Goal: Find specific page/section: Find specific page/section

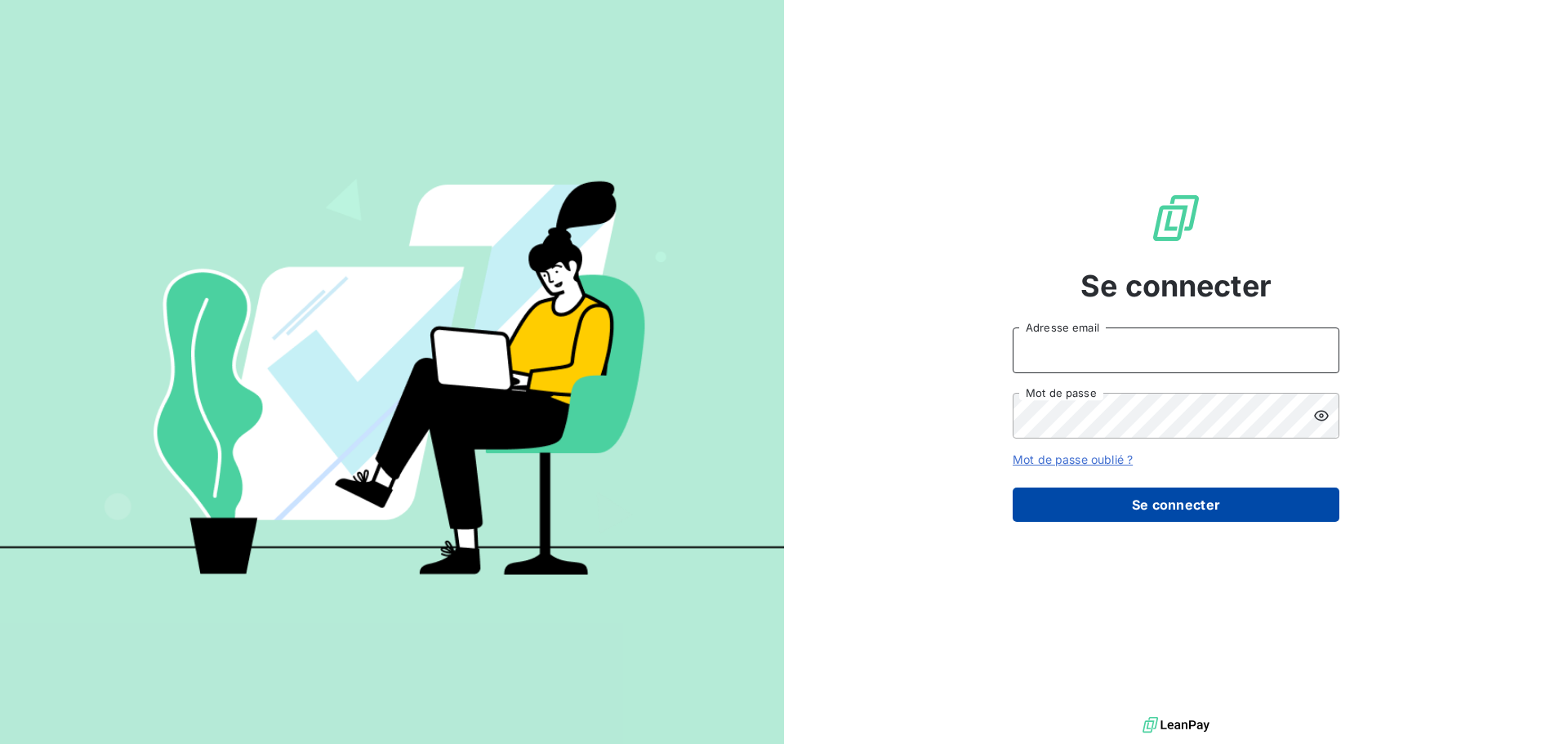
type input "[PERSON_NAME][EMAIL_ADDRESS][DOMAIN_NAME]"
click at [1102, 503] on button "Se connecter" at bounding box center [1176, 504] width 326 height 34
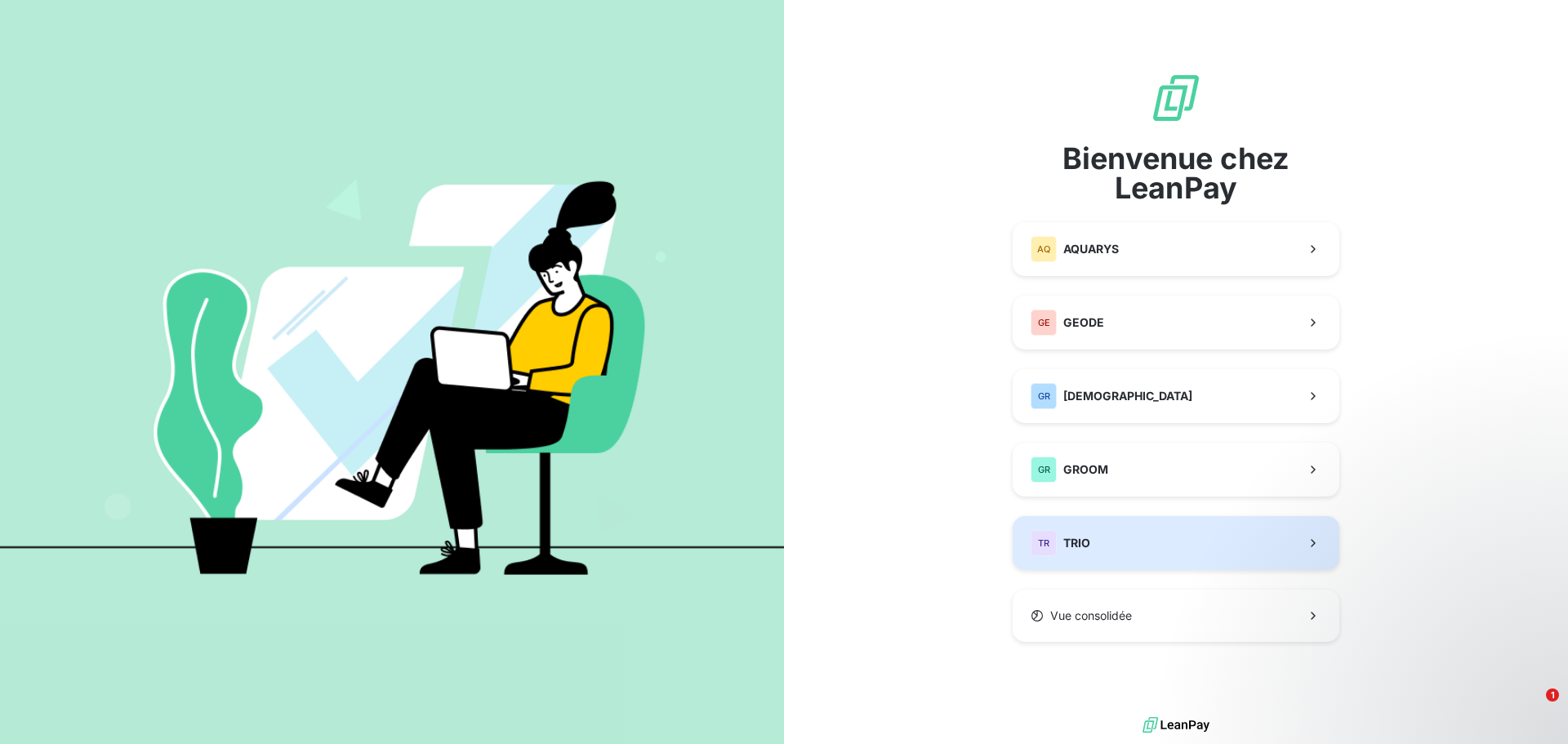
click at [1120, 530] on button "TR TRIO" at bounding box center [1176, 543] width 326 height 54
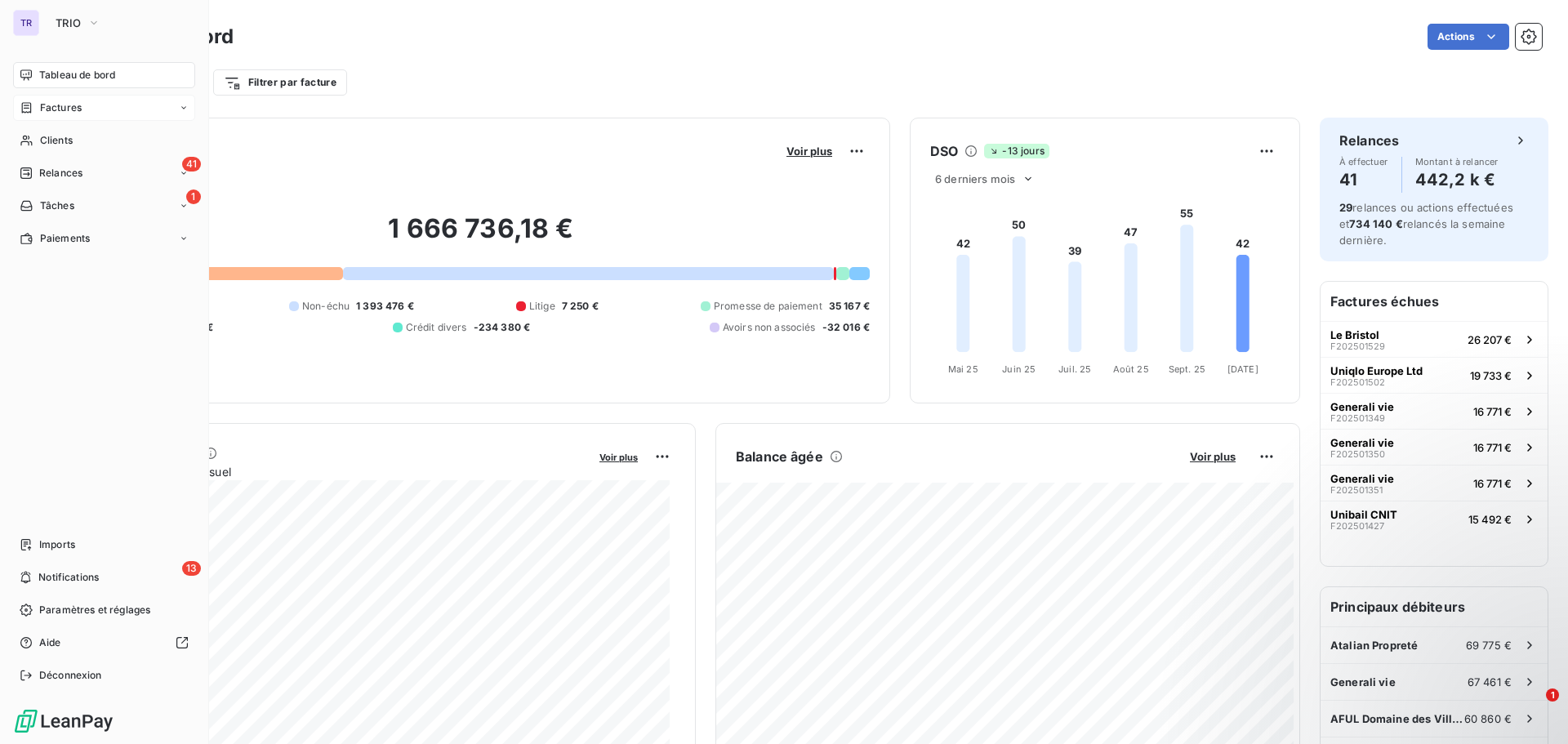
click at [75, 106] on span "Factures" at bounding box center [61, 107] width 42 height 14
click at [119, 138] on div "Factures" at bounding box center [114, 140] width 163 height 26
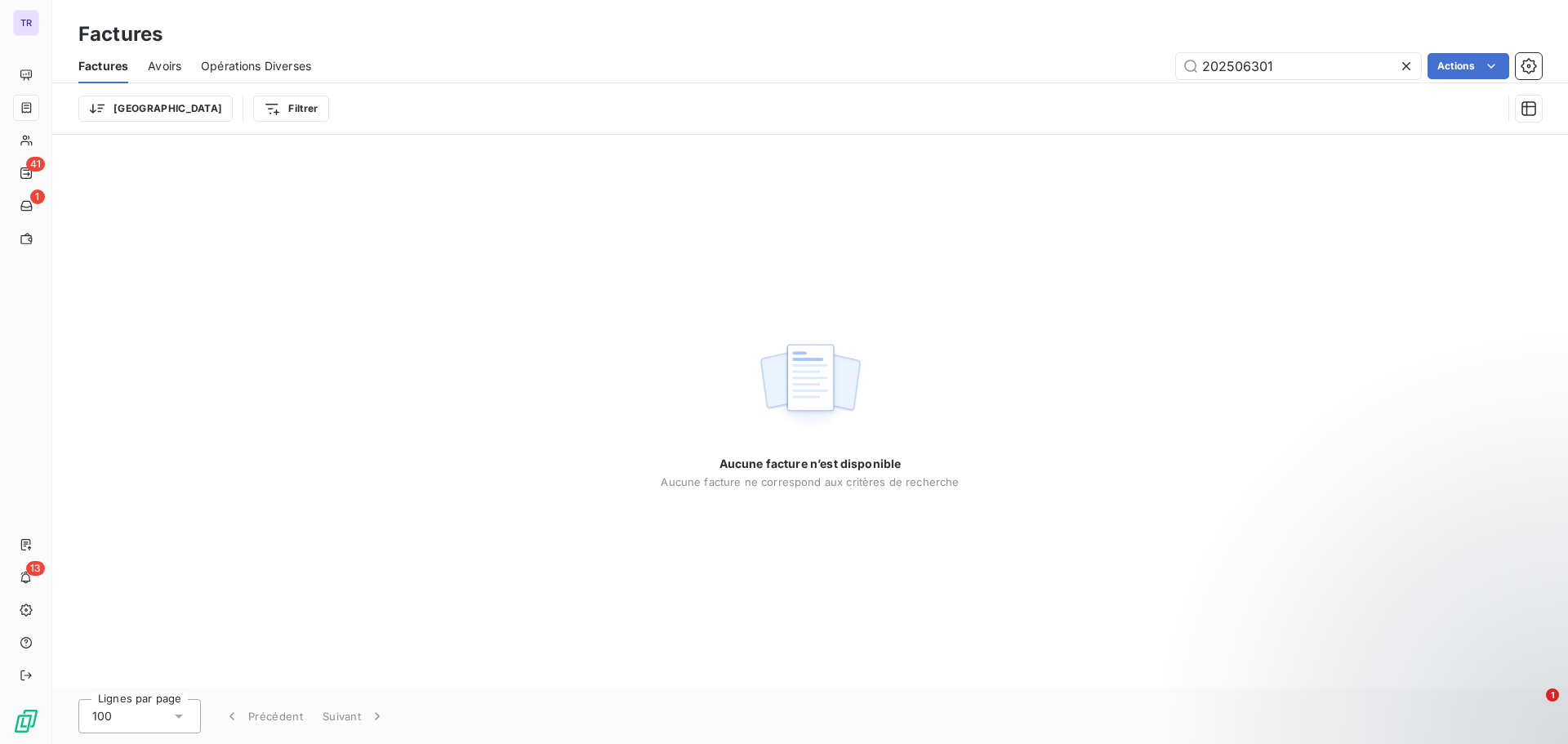
click at [1398, 64] on icon at bounding box center [1406, 66] width 16 height 16
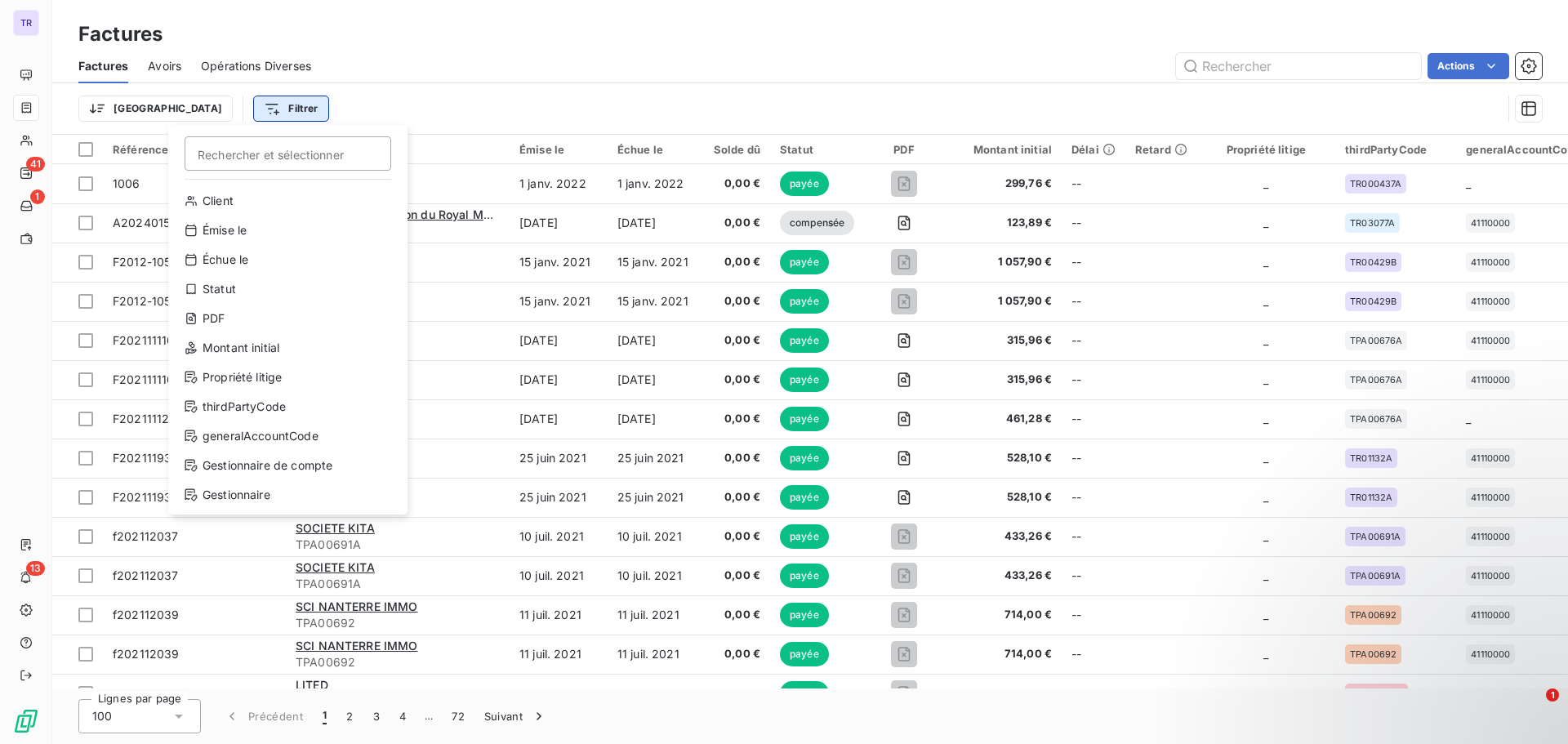
click at [223, 111] on html "TR 41 1 13 Factures Factures Avoirs Opérations Diverses Actions Trier Filtrer R…" at bounding box center [784, 372] width 1568 height 744
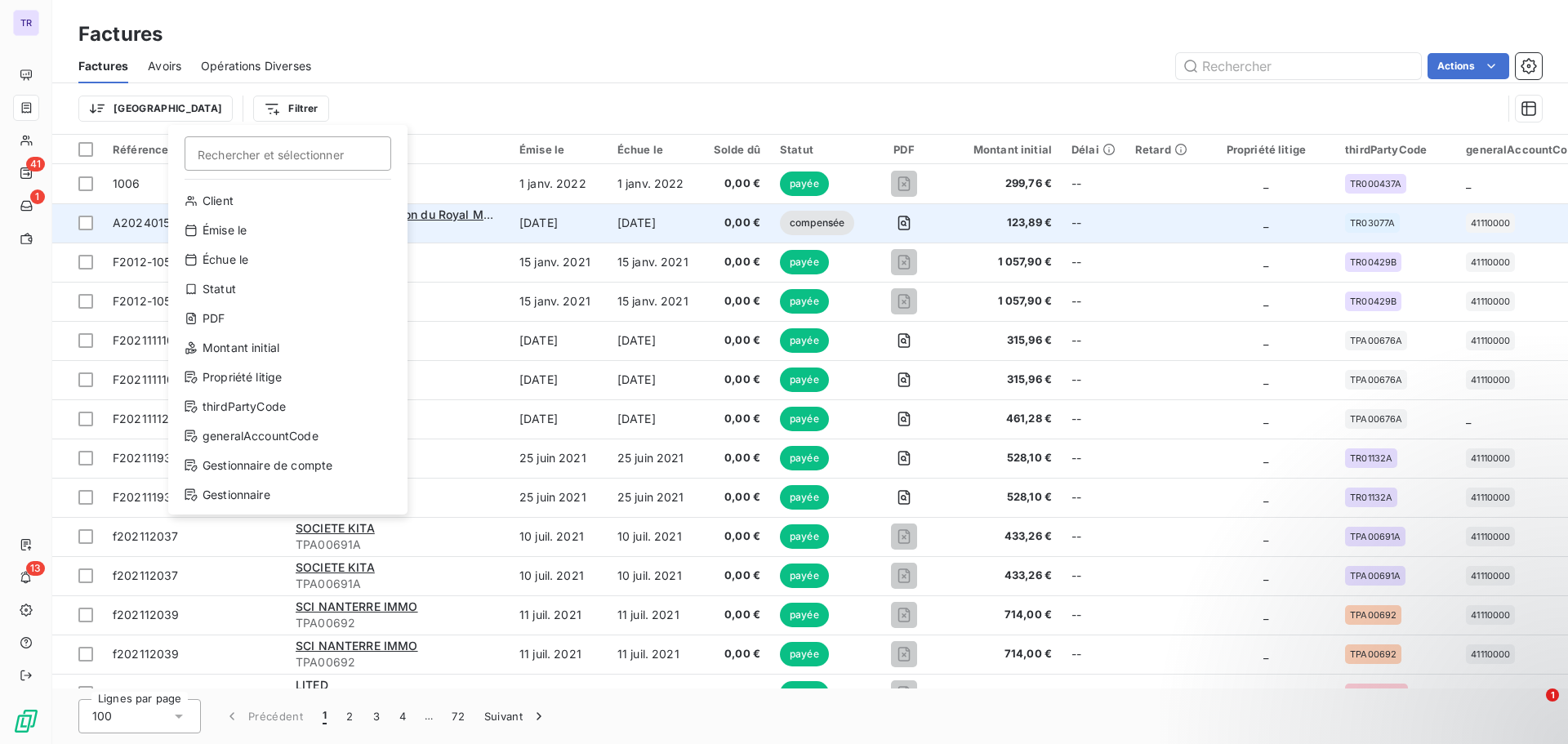
drag, startPoint x: 224, startPoint y: 220, endPoint x: 264, endPoint y: 207, distance: 42.1
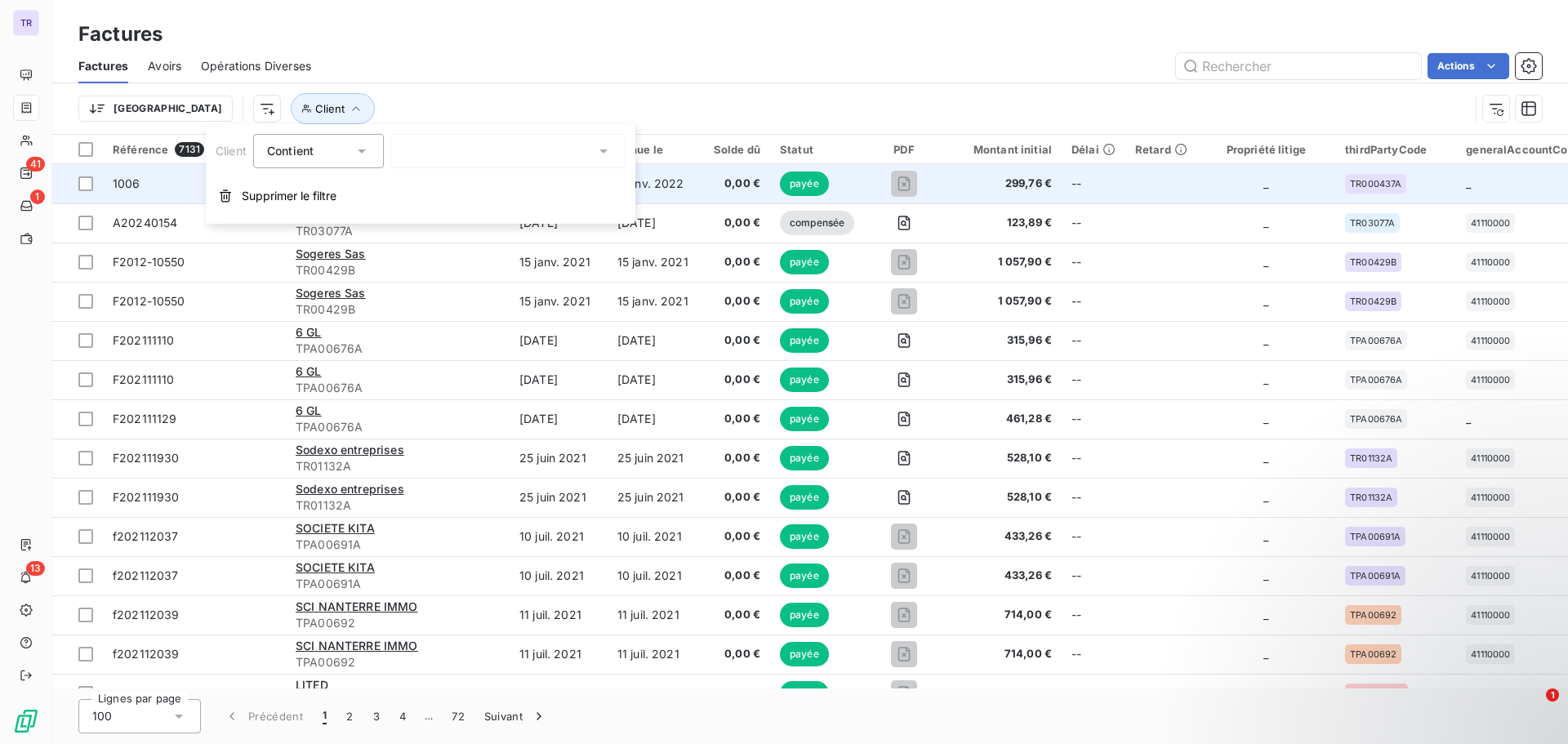
drag, startPoint x: 263, startPoint y: 207, endPoint x: 315, endPoint y: 179, distance: 59.1
click at [315, 179] on button "Supprimer le filtre" at bounding box center [420, 196] width 429 height 36
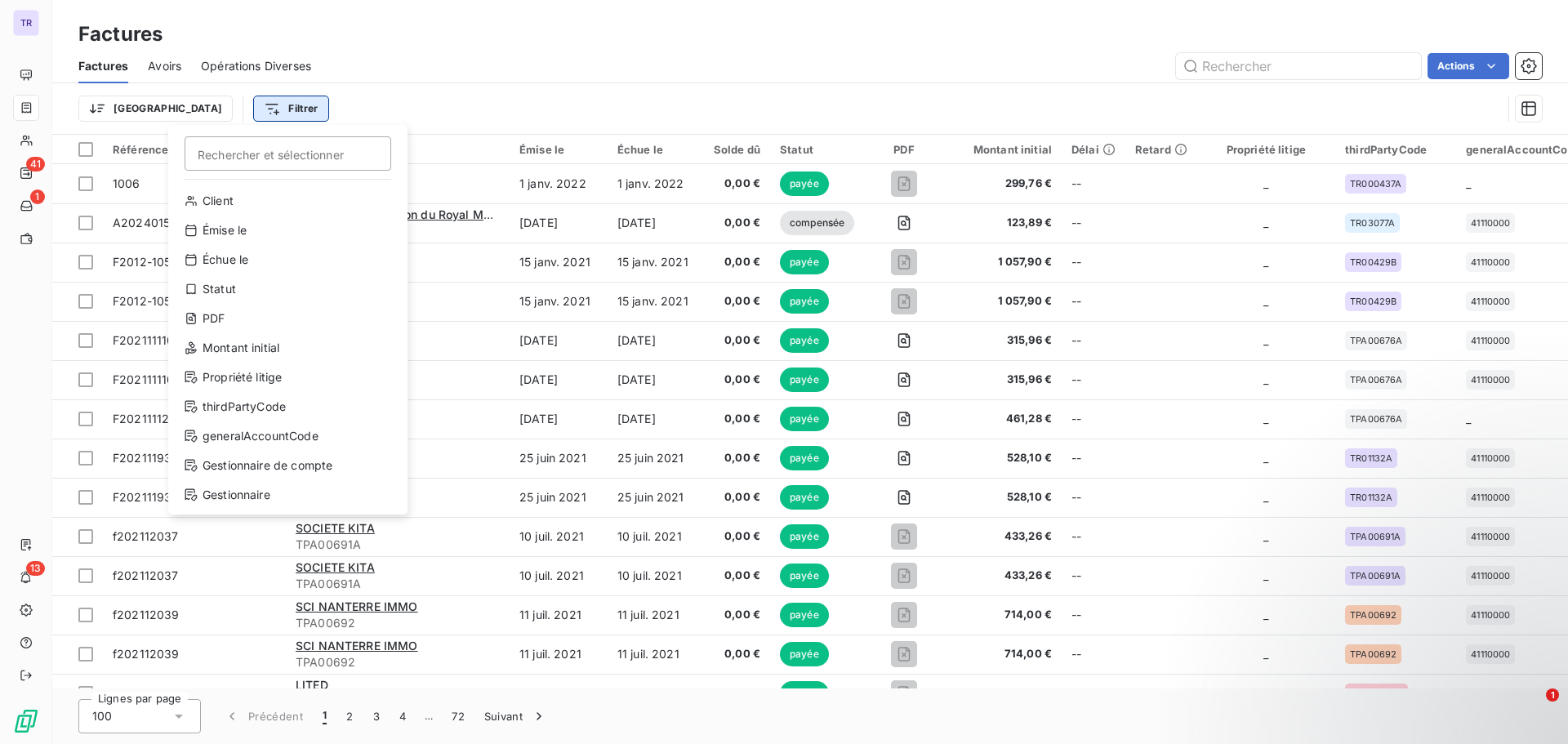
click at [194, 108] on html "TR 41 1 13 Factures Factures Avoirs Opérations Diverses Actions Trier Filtrer R…" at bounding box center [784, 372] width 1568 height 744
click at [226, 195] on div "Client" at bounding box center [287, 200] width 226 height 26
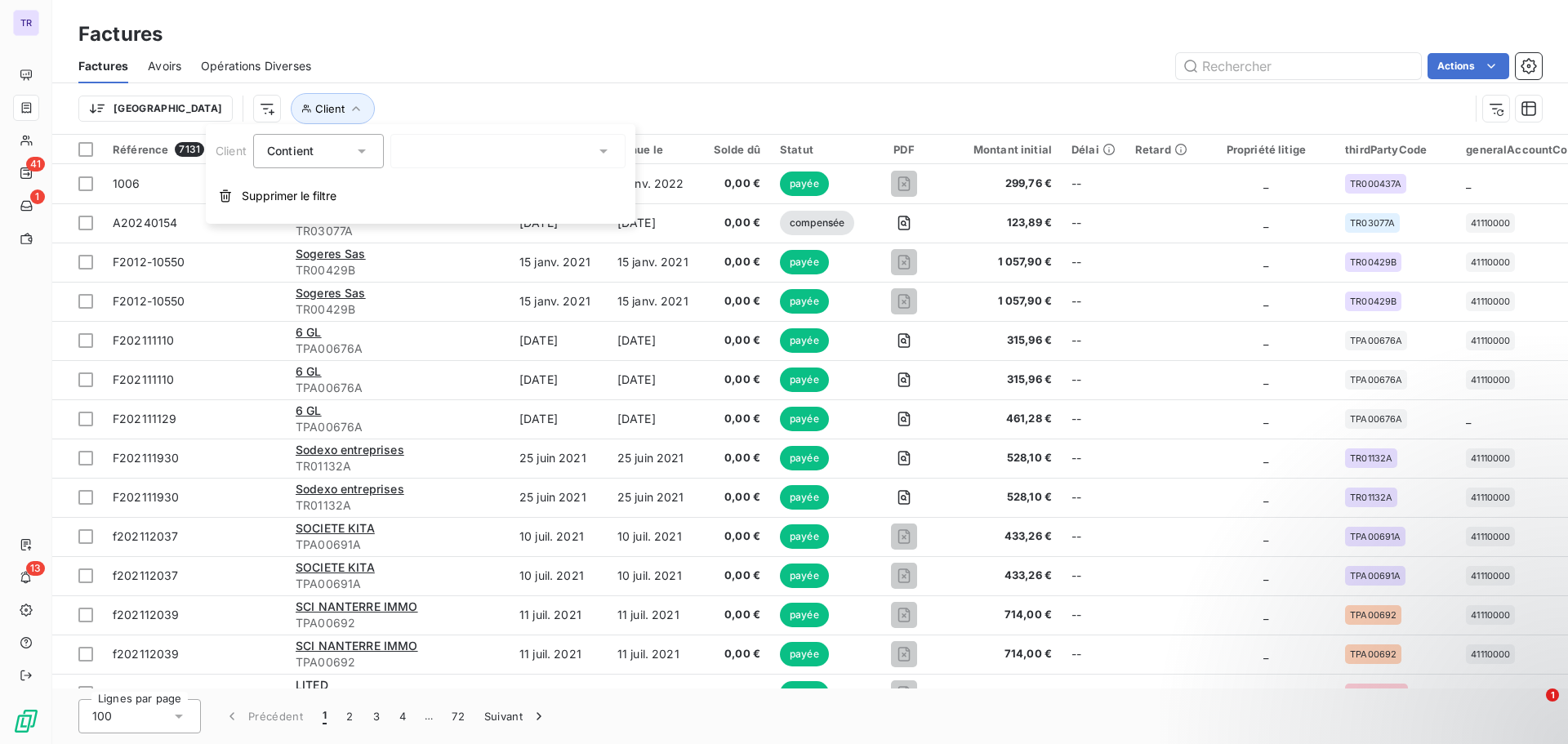
click at [447, 151] on div at bounding box center [508, 151] width 235 height 34
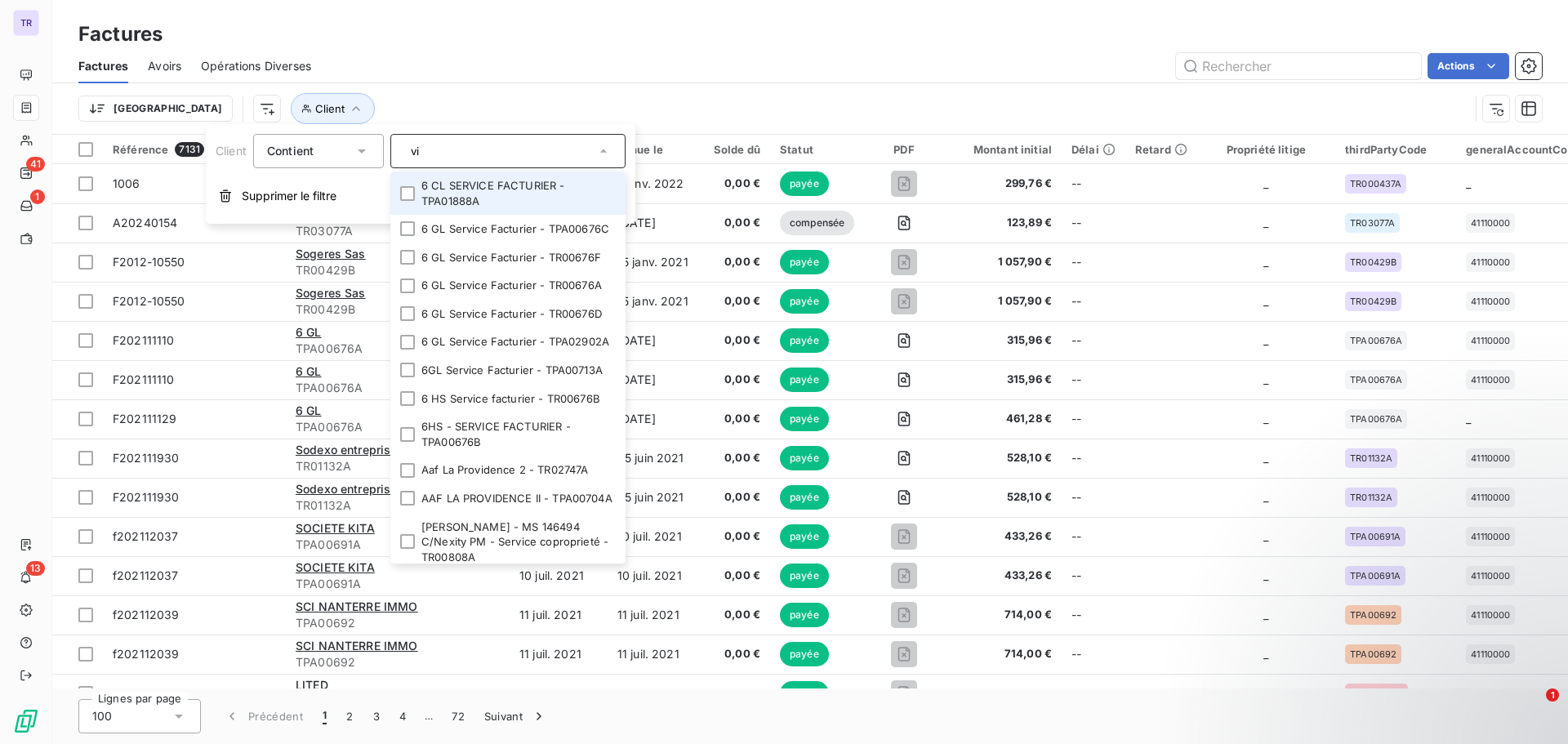
type input "v"
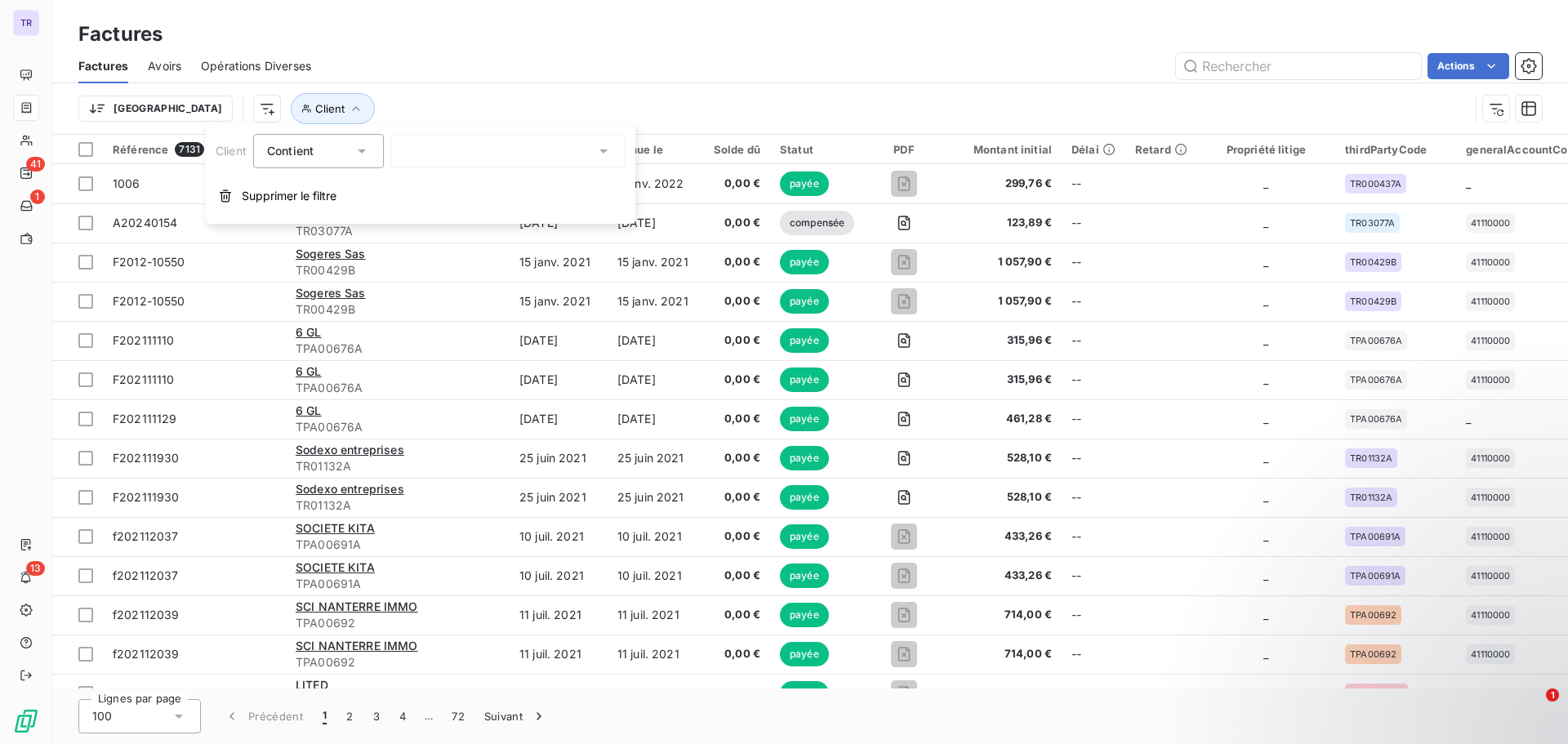
click at [371, 155] on div "Contient" at bounding box center [318, 151] width 131 height 34
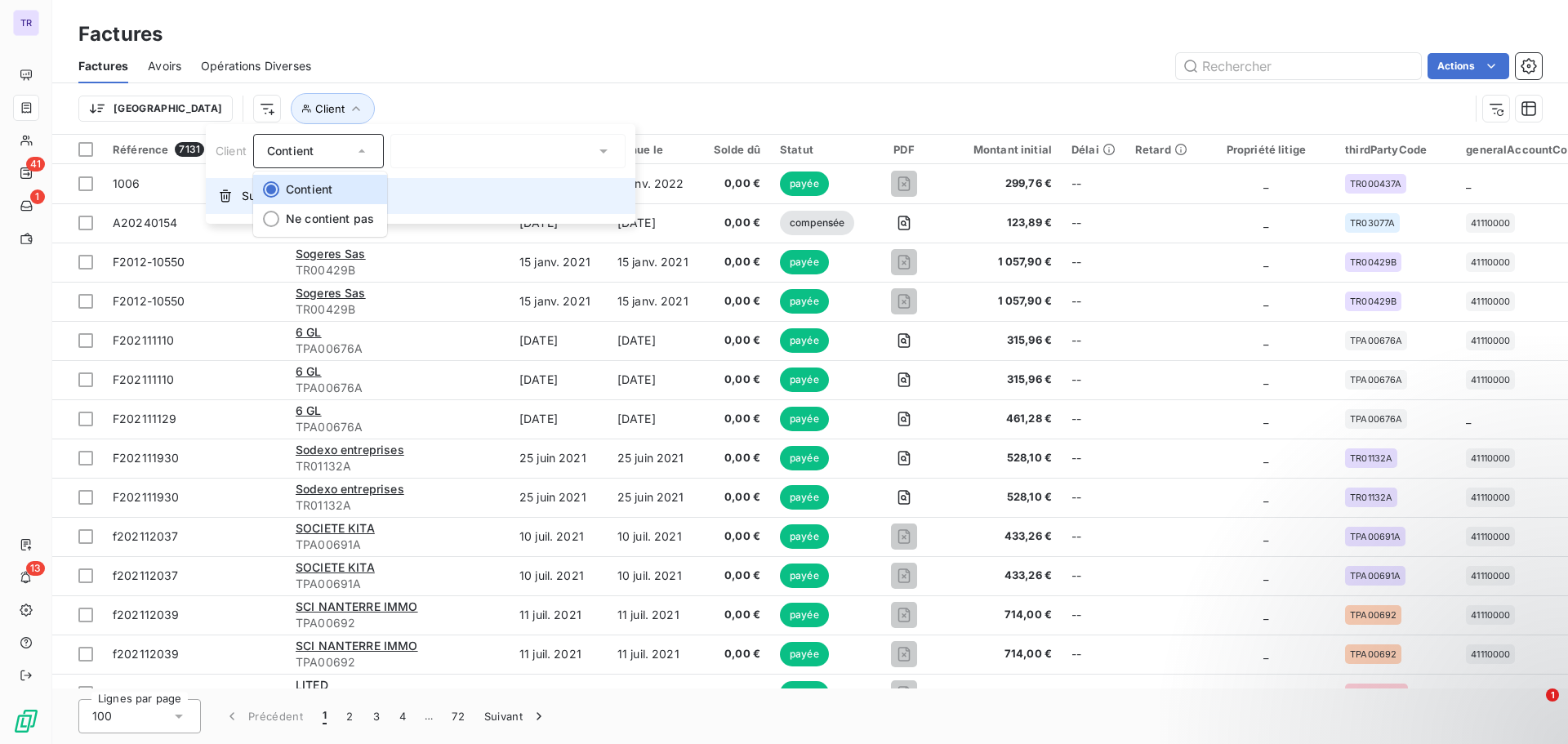
click at [454, 213] on button "Supprimer le filtre" at bounding box center [420, 196] width 429 height 36
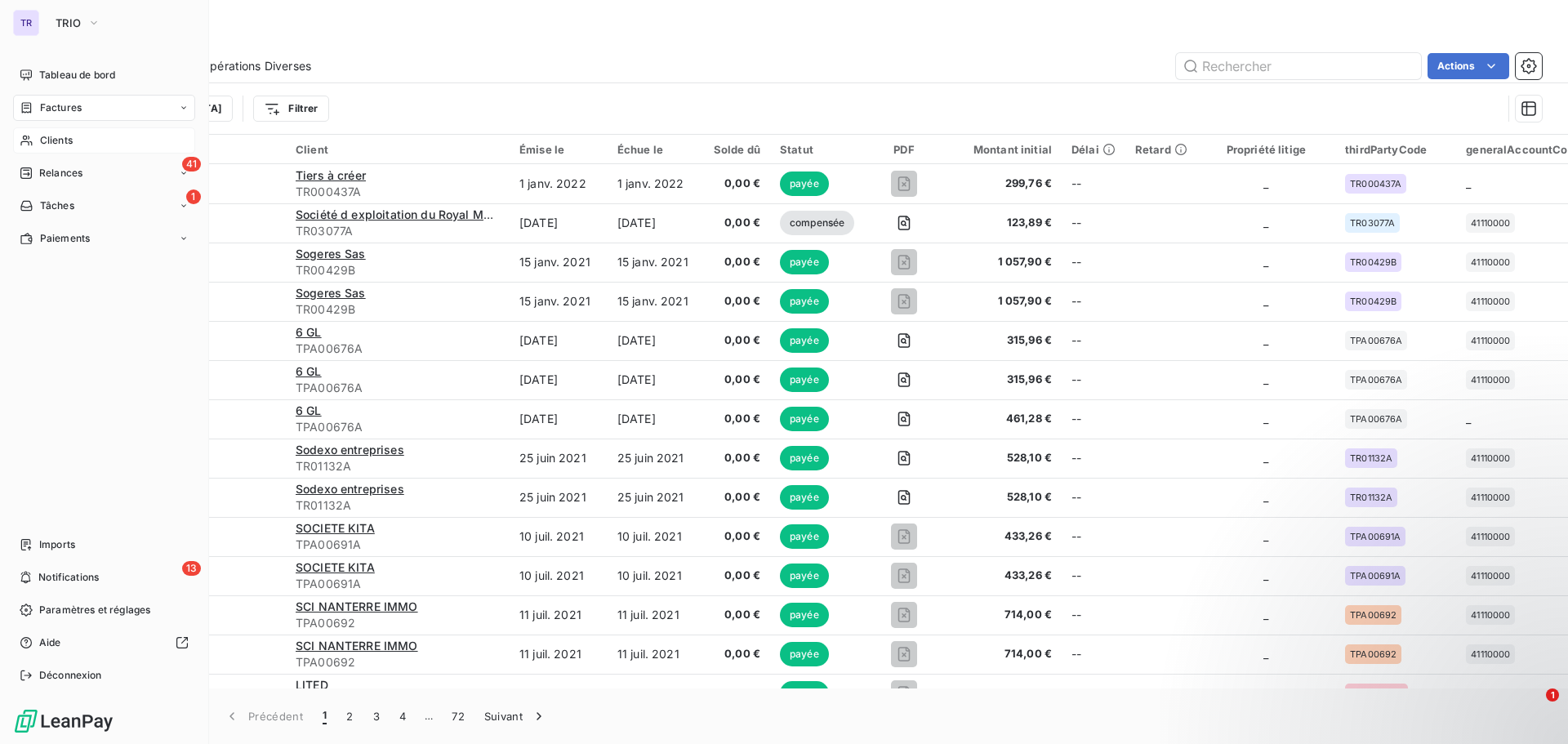
click at [35, 142] on div "Clients" at bounding box center [105, 140] width 182 height 26
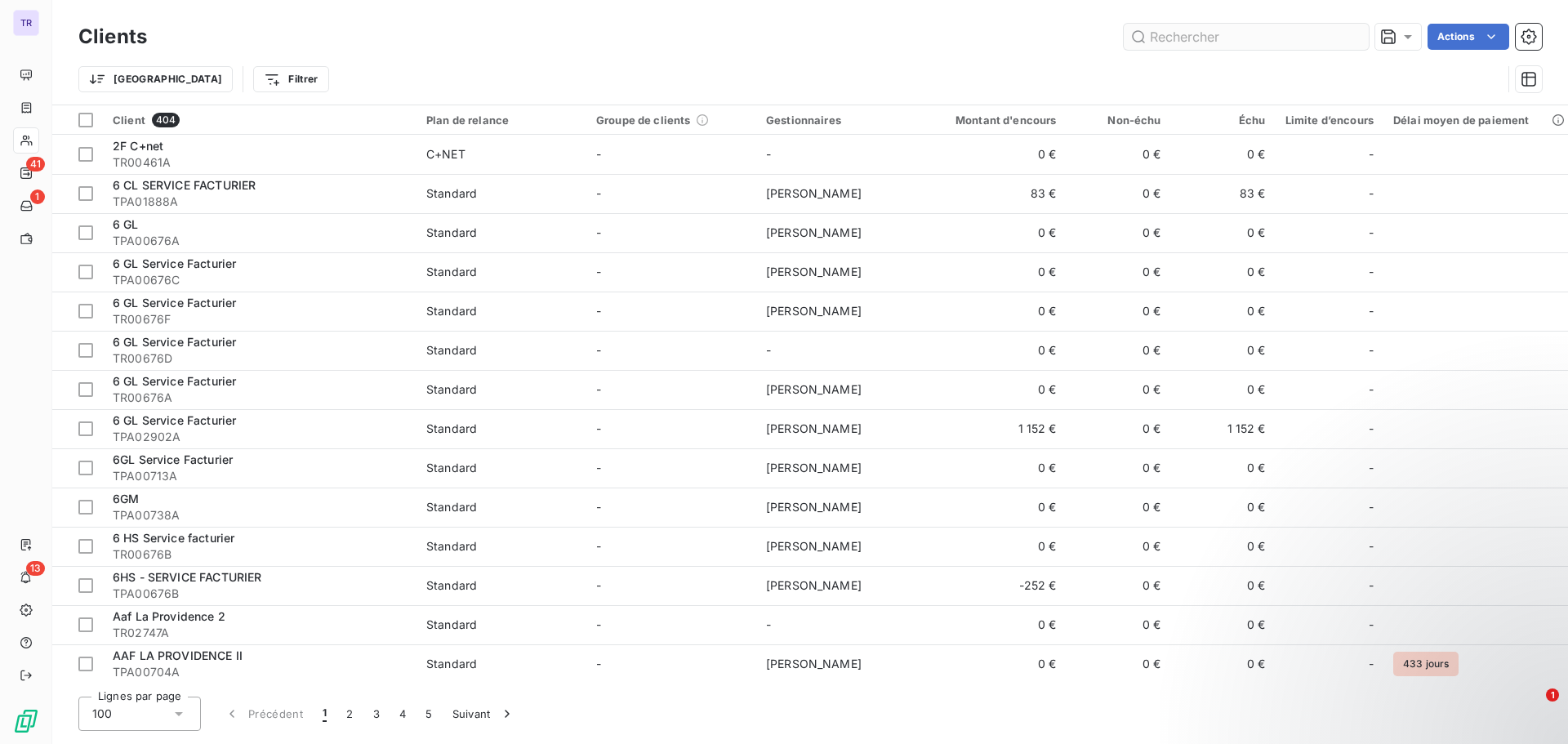
click at [1229, 33] on input "text" at bounding box center [1246, 36] width 245 height 26
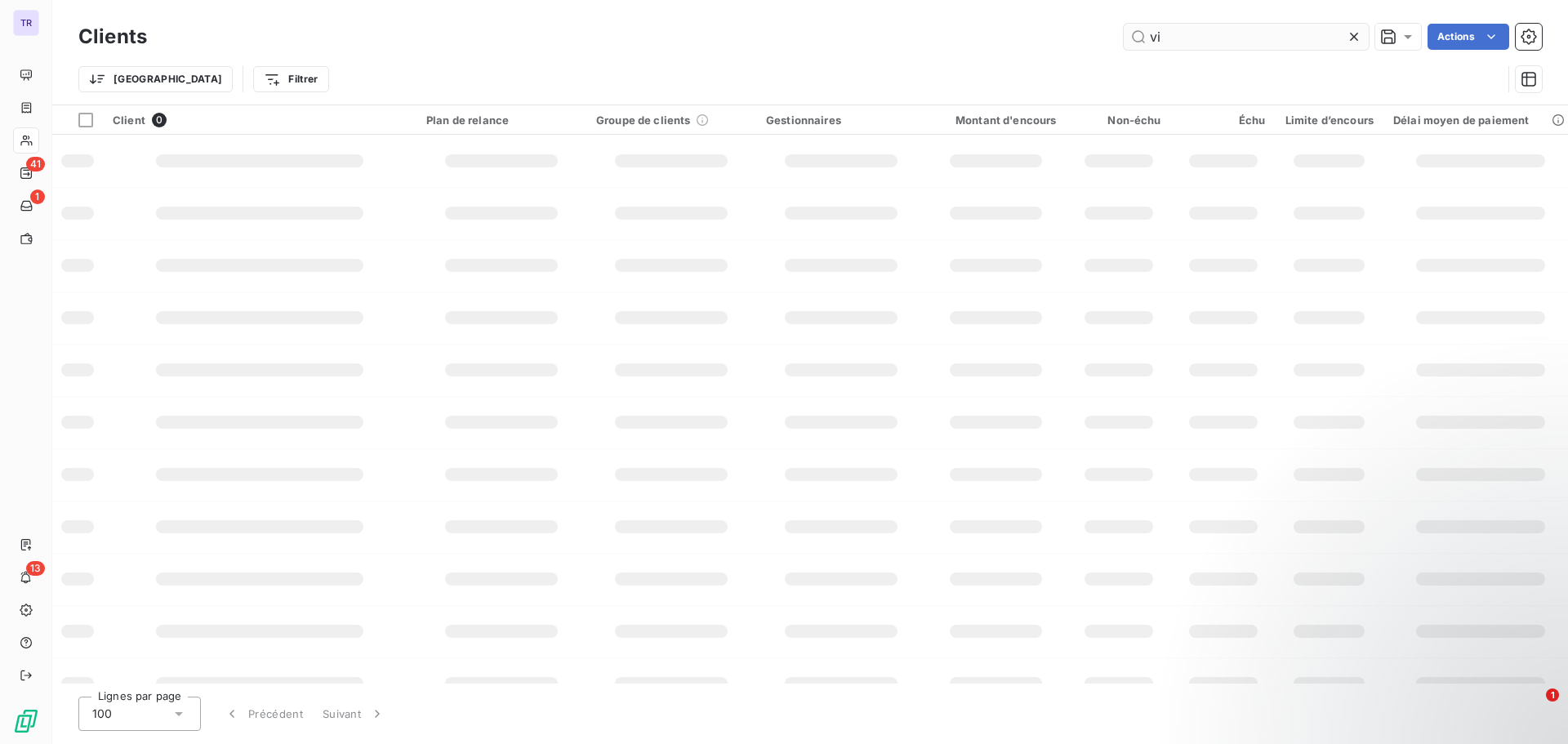
type input "v"
